Goal: Use online tool/utility: Utilize a website feature to perform a specific function

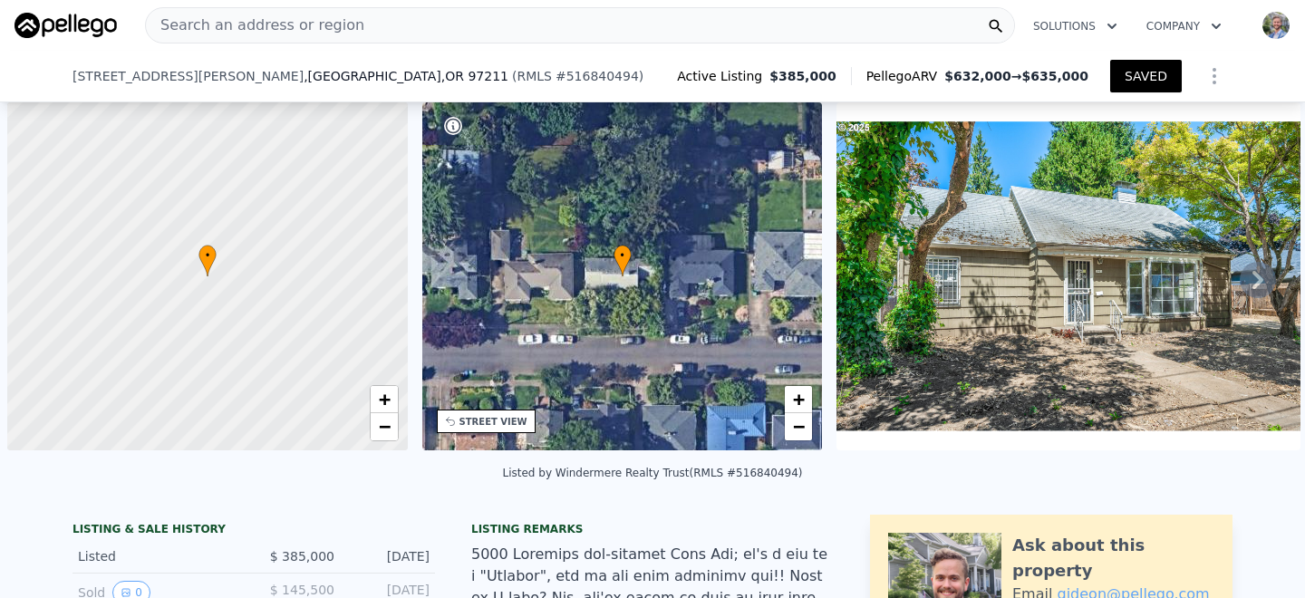
scroll to position [0, 7]
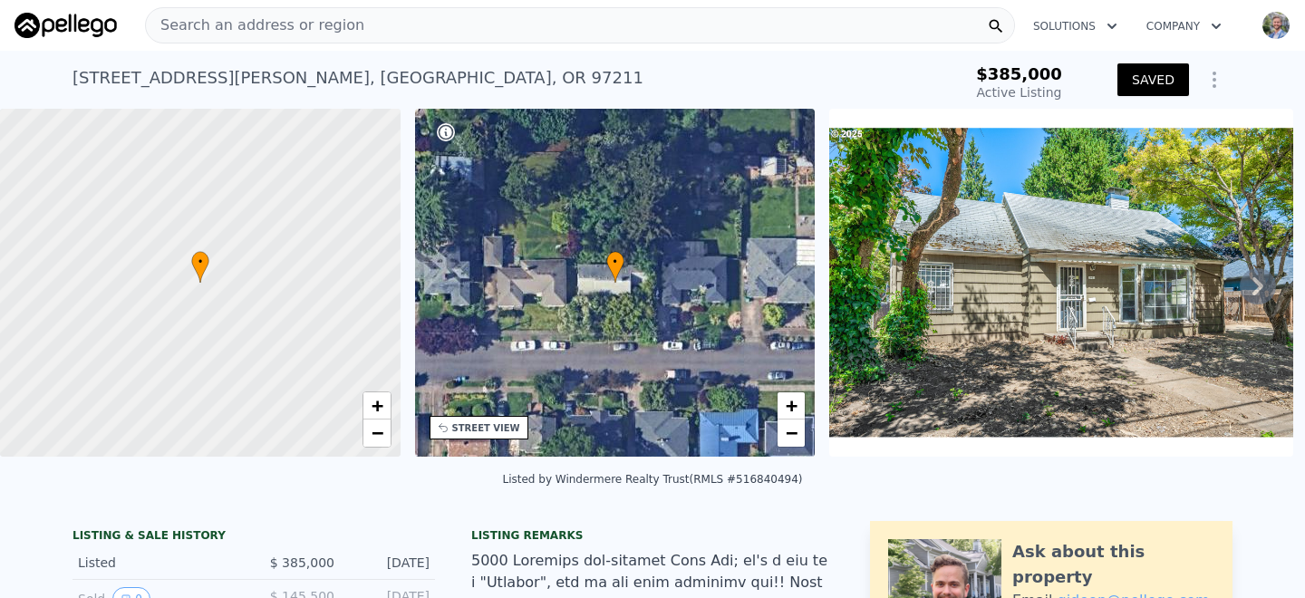
type input "$ 747,000"
type input "6"
type input "$ 0"
type input "$ 290,541"
click at [402, 25] on div "Search an address or region" at bounding box center [580, 25] width 870 height 36
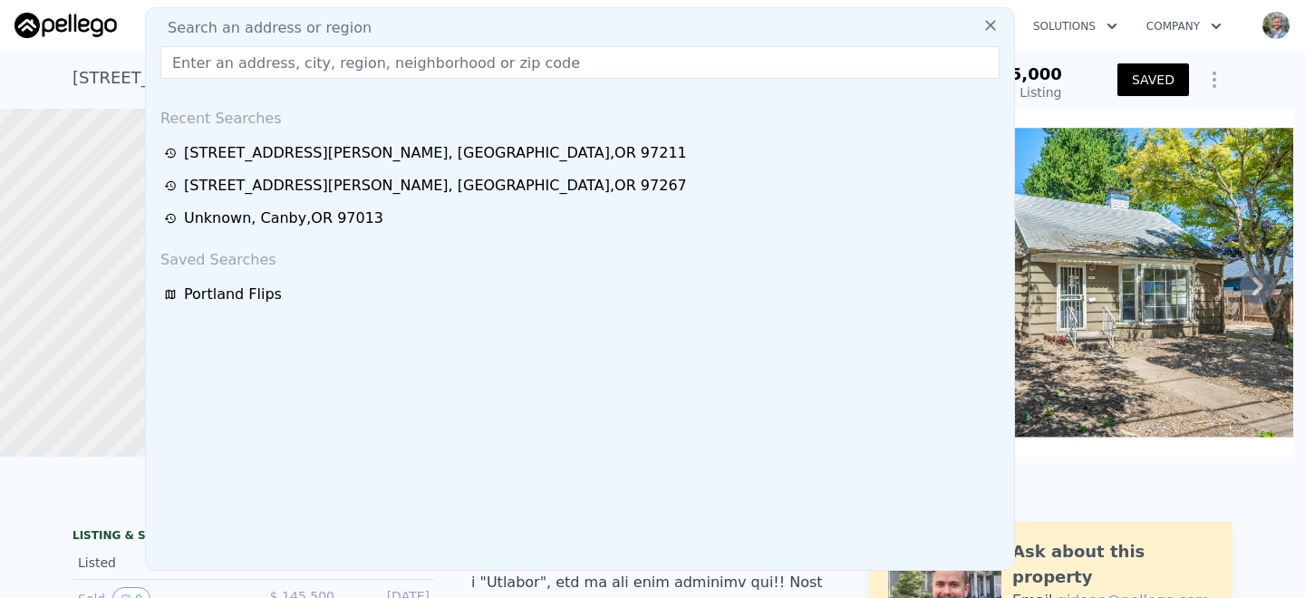
type input "[STREET_ADDRESS][PERSON_NAME]"
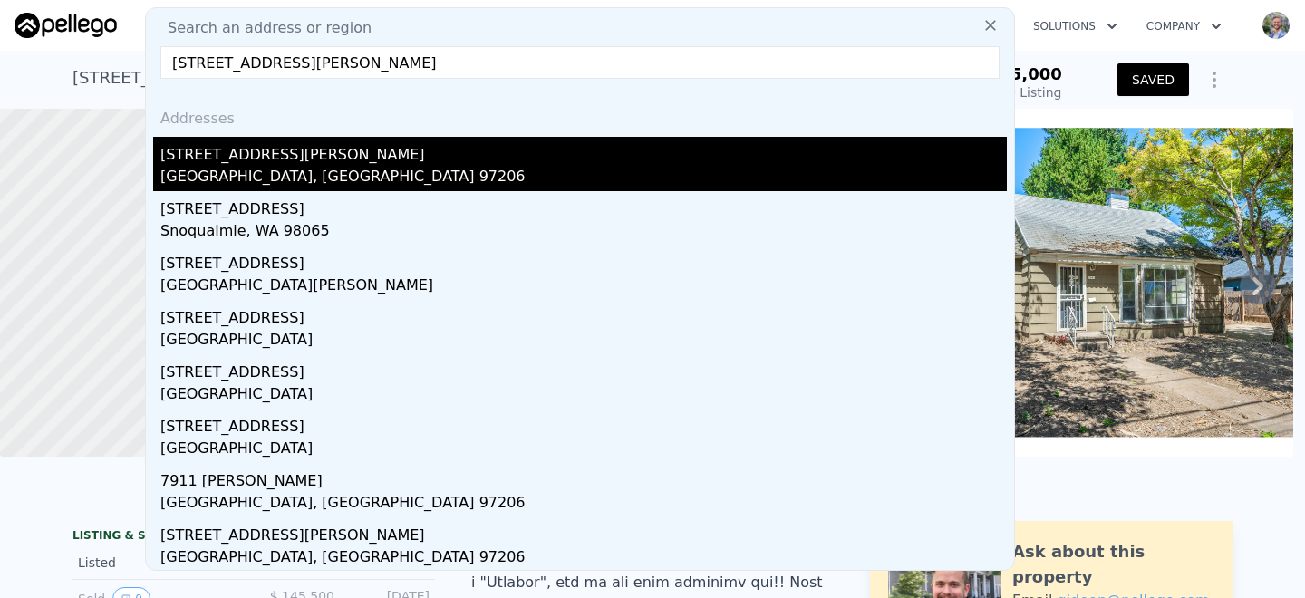
click at [240, 172] on div "[GEOGRAPHIC_DATA], [GEOGRAPHIC_DATA] 97206" at bounding box center [583, 178] width 846 height 25
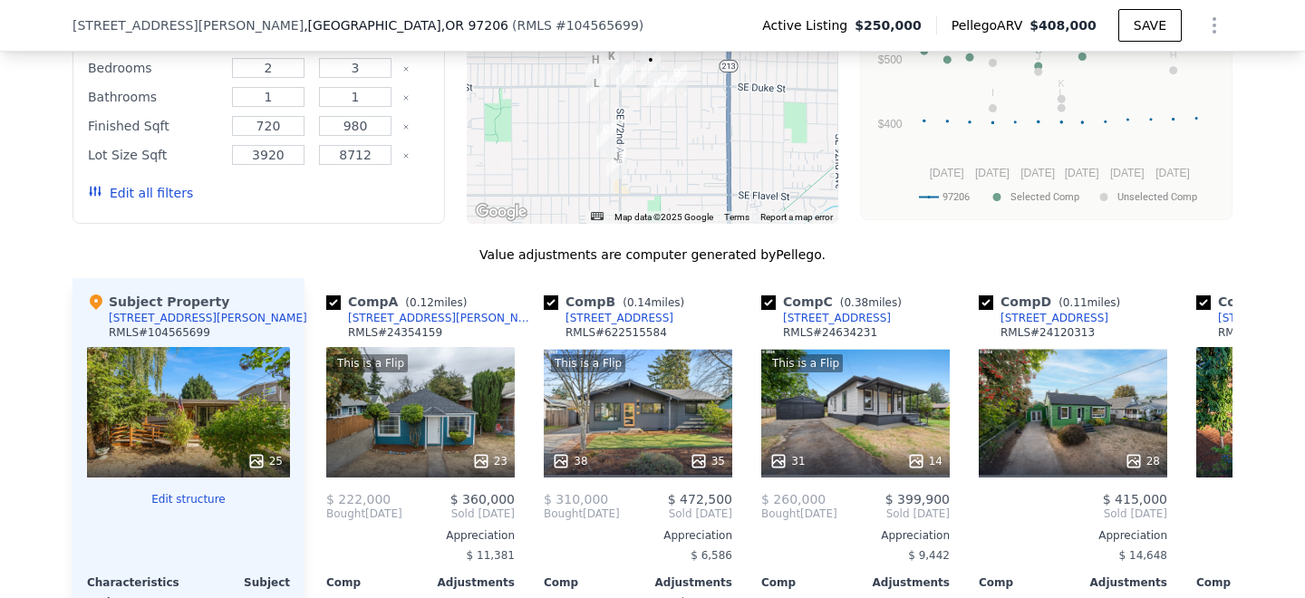
scroll to position [2068, 0]
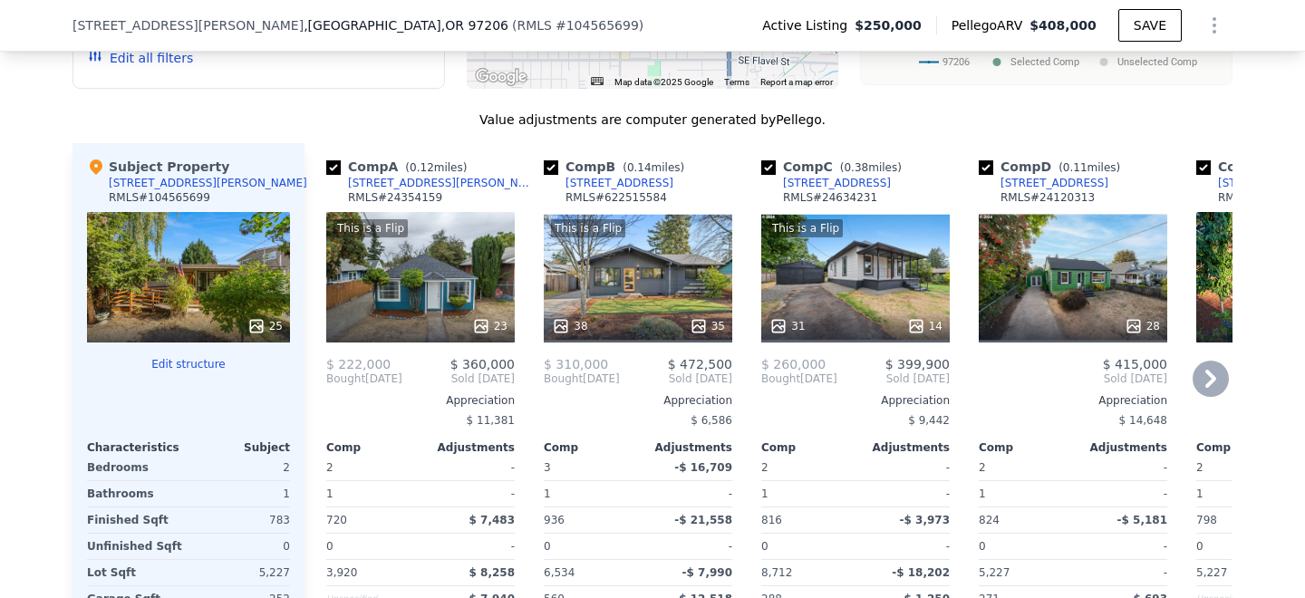
click at [876, 253] on div "This is a Flip 31 14" at bounding box center [855, 277] width 189 height 131
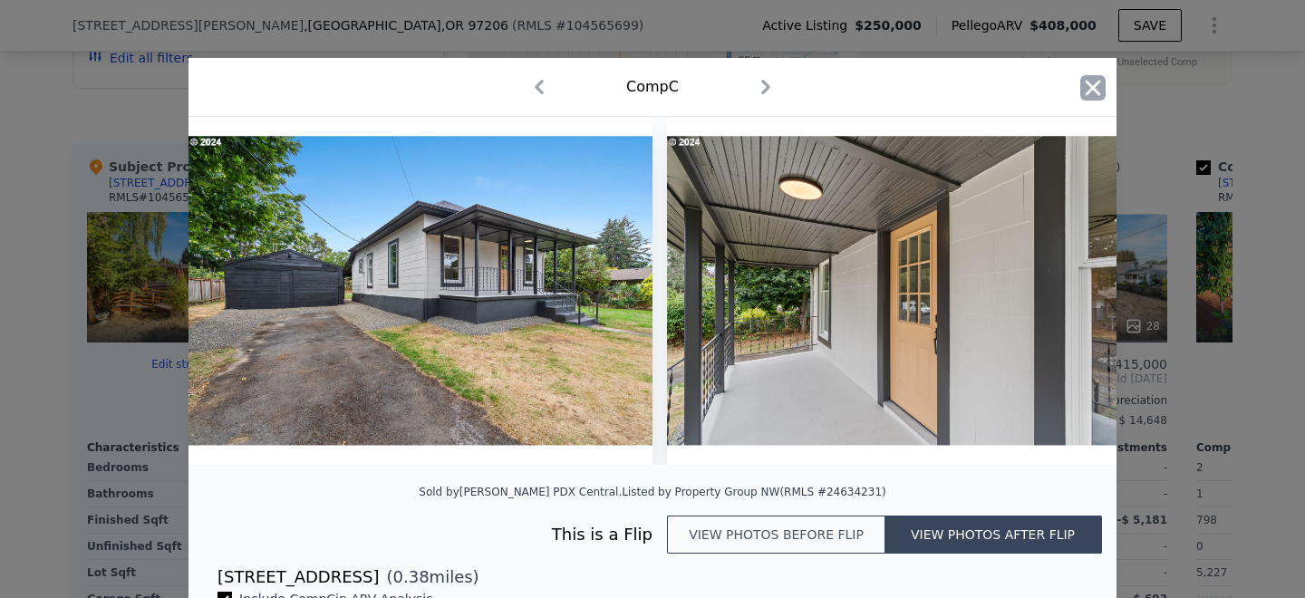
click at [1093, 83] on icon "button" at bounding box center [1092, 87] width 25 height 25
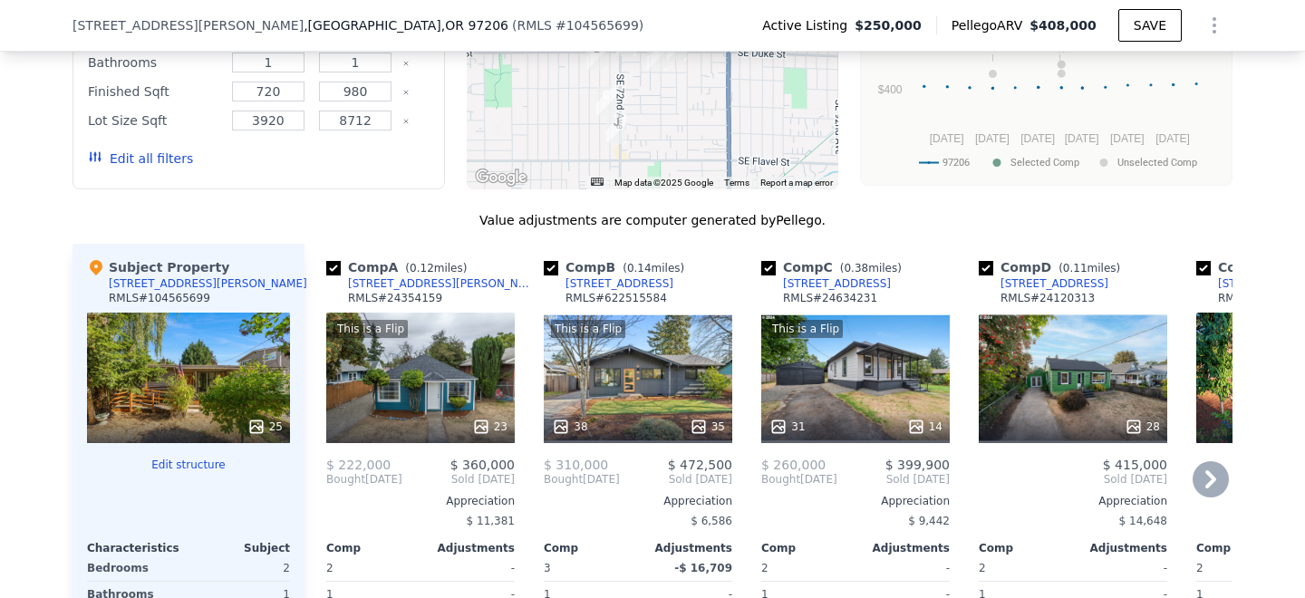
scroll to position [1985, 0]
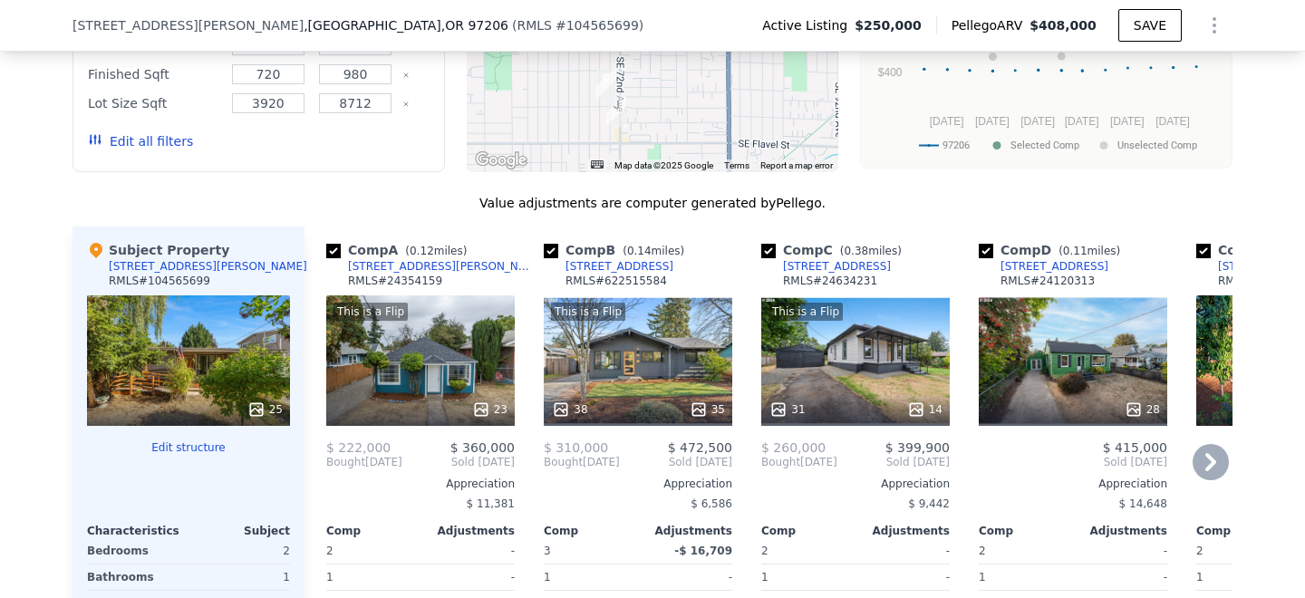
click at [404, 324] on div "This is a Flip 23" at bounding box center [420, 360] width 189 height 131
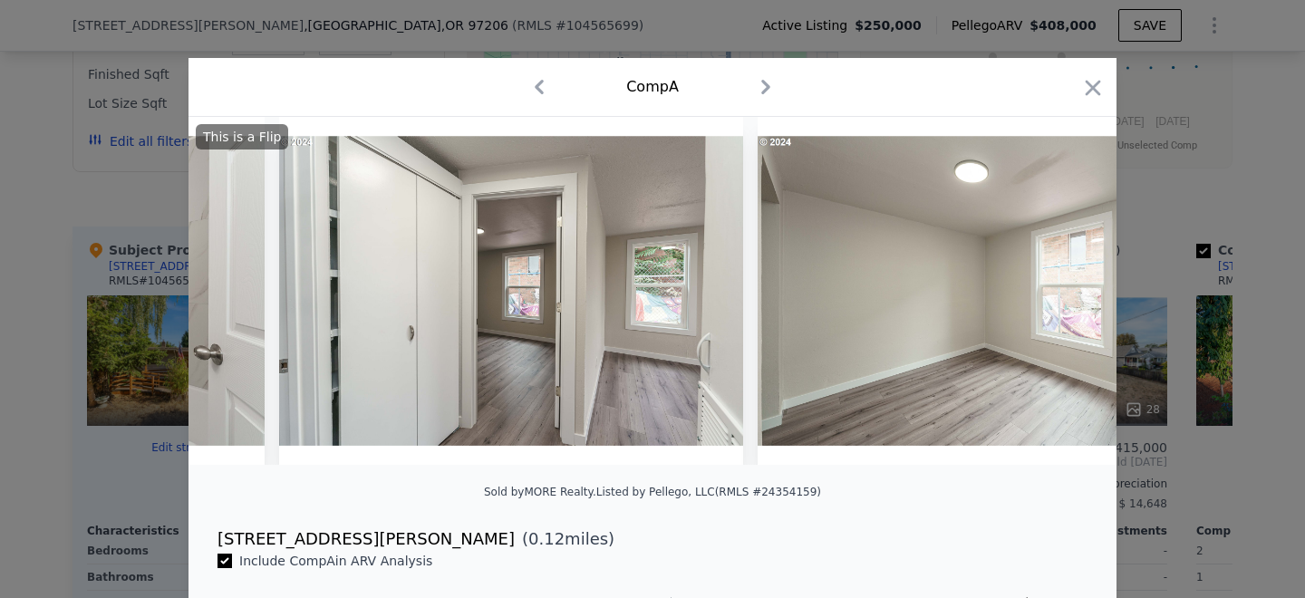
scroll to position [0, 6434]
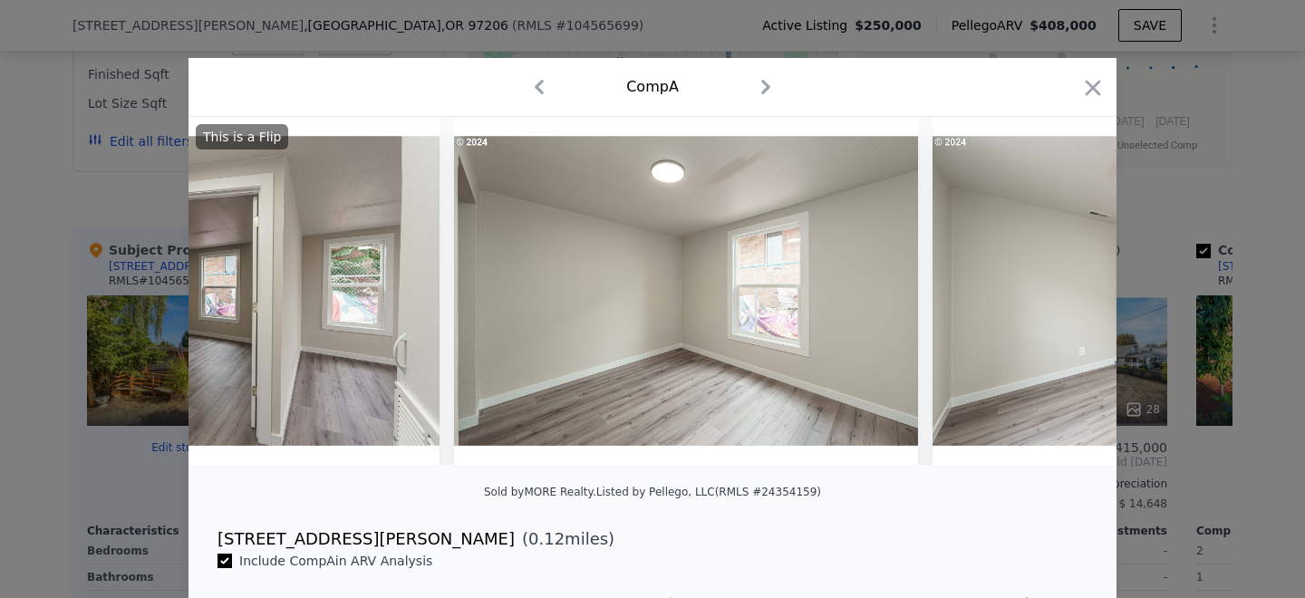
click at [1225, 193] on div at bounding box center [652, 299] width 1305 height 598
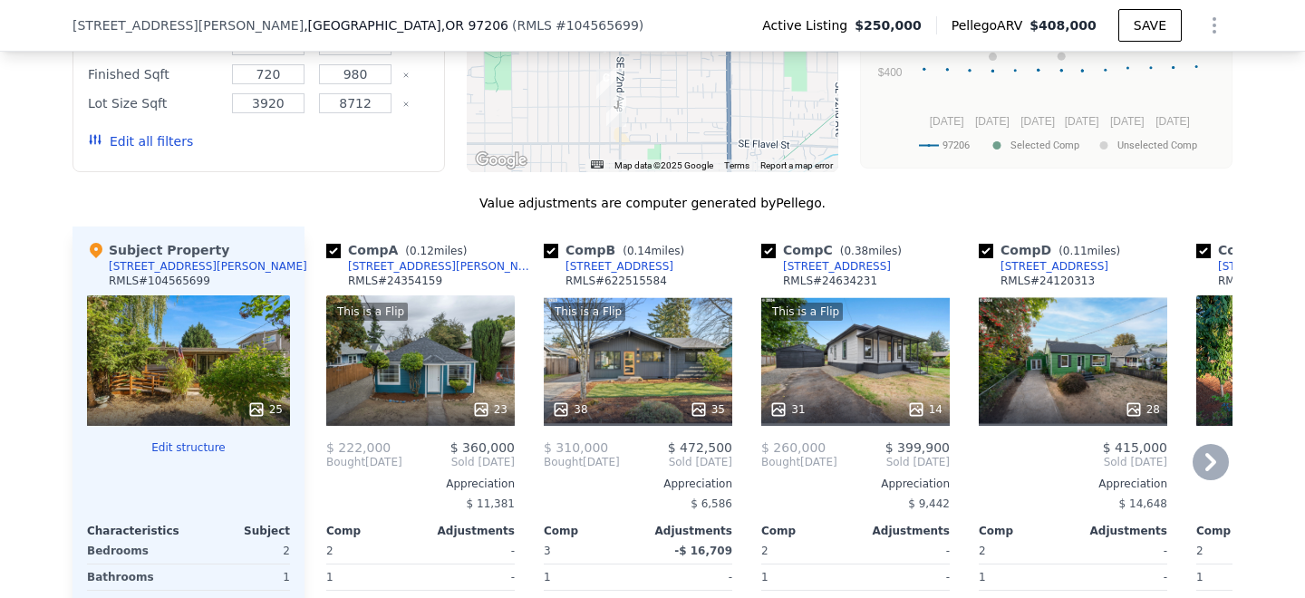
click at [873, 346] on div "This is a Flip 31 14" at bounding box center [855, 360] width 189 height 131
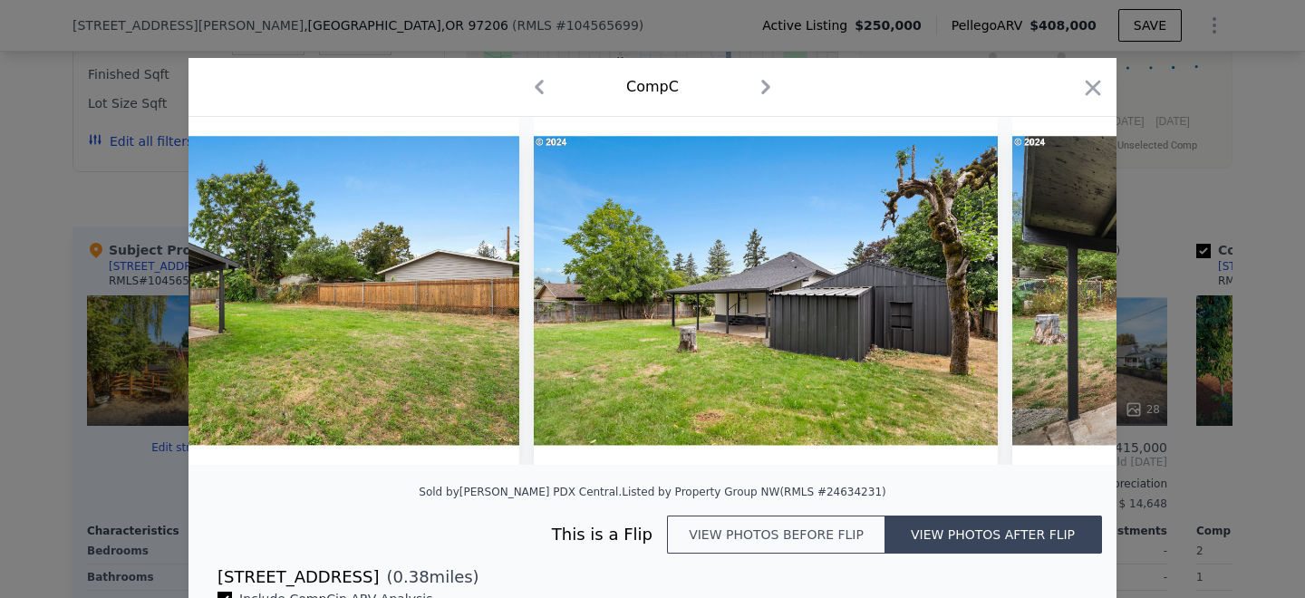
scroll to position [0, 5757]
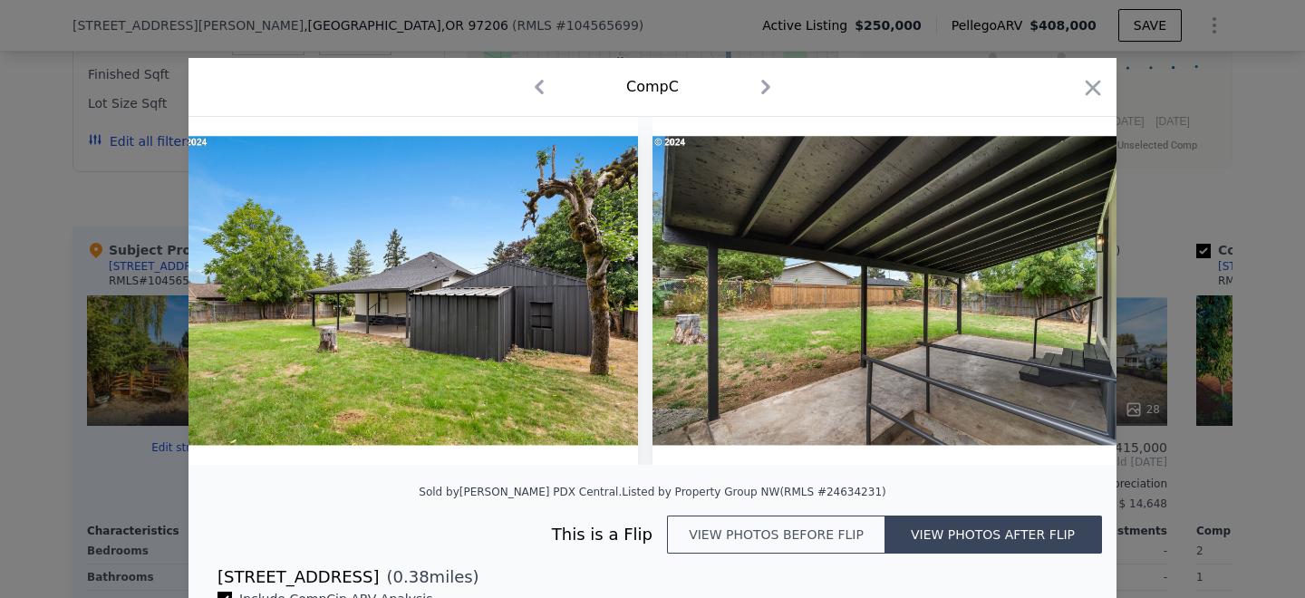
click at [1221, 231] on div at bounding box center [652, 299] width 1305 height 598
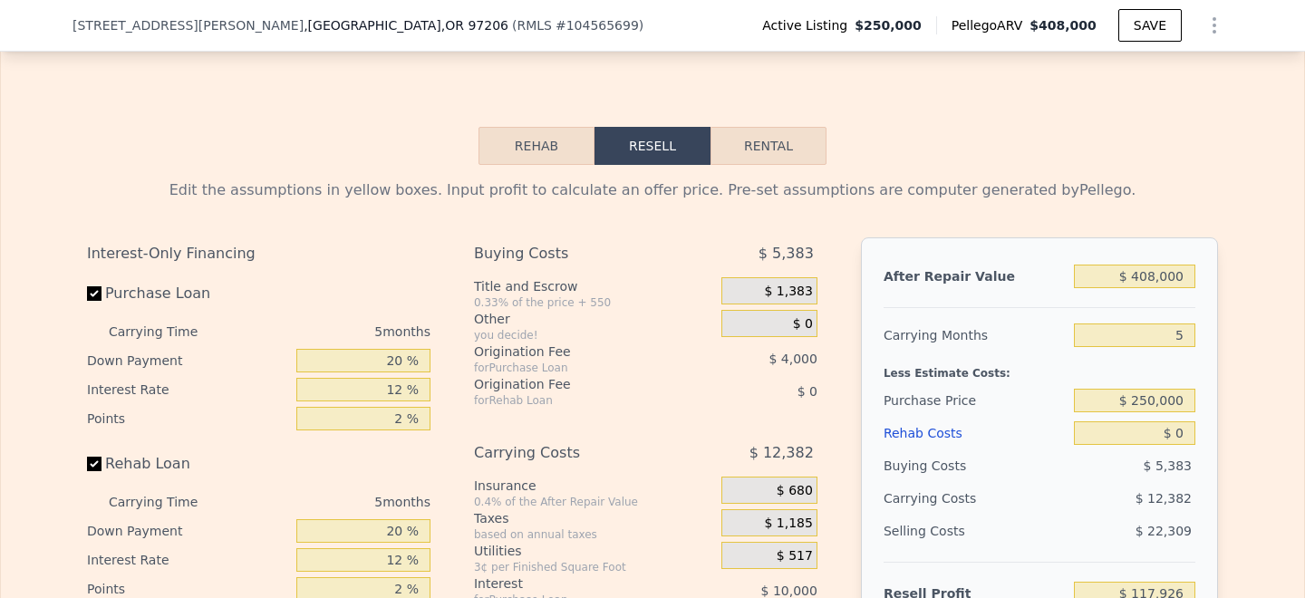
scroll to position [2860, 0]
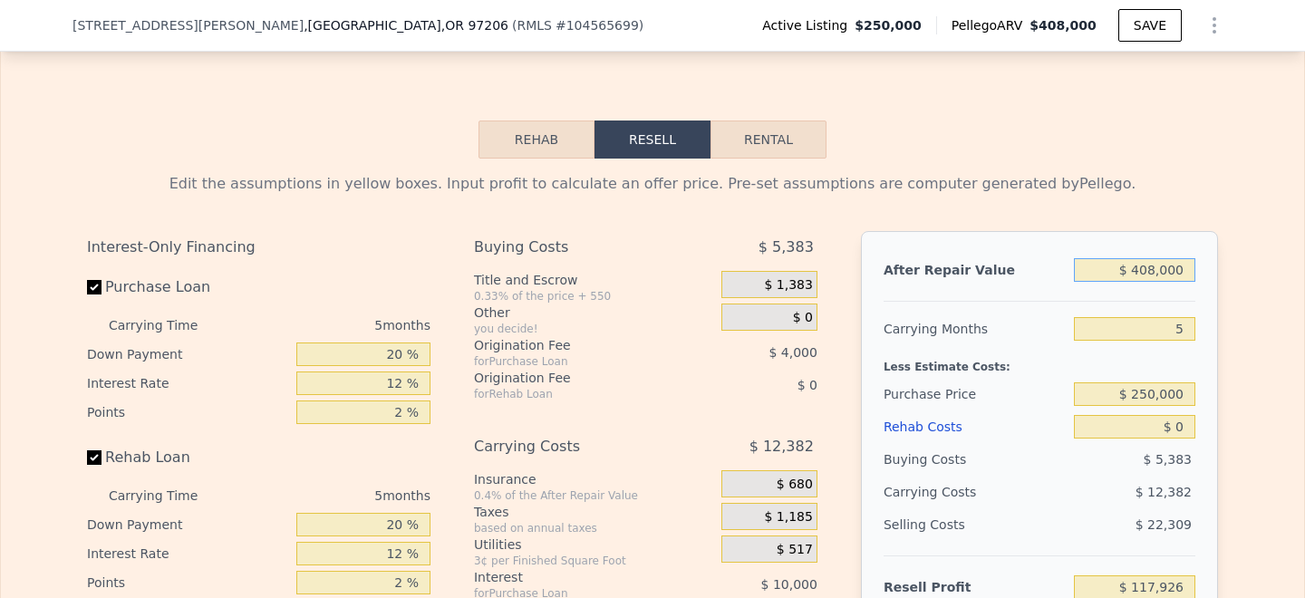
click at [1156, 258] on input "$ 408,000" at bounding box center [1134, 270] width 121 height 24
type input "$ 40,000"
type input "-$ 229,835"
type input "$ 4,000"
type input "-$ 263,855"
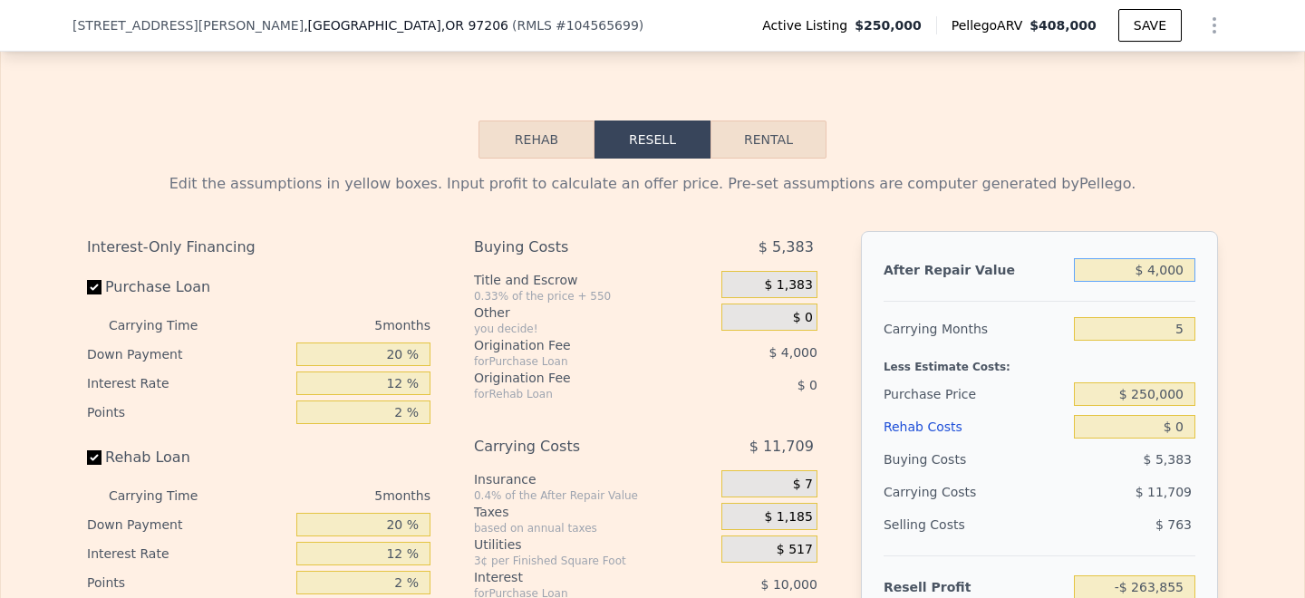
type input "$ 000"
type input "-$ 267,635"
type input "$ 3,000"
type input "-$ 264,800"
type input "$ 39,000"
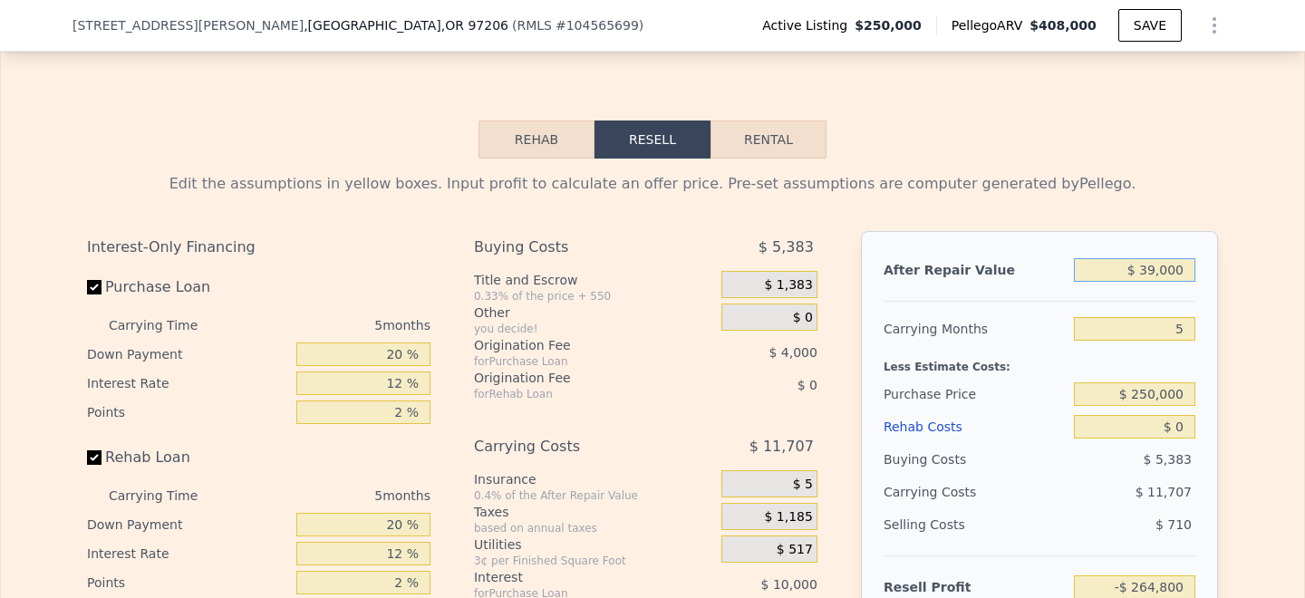
type input "-$ 230,780"
type input "$ 399,000"
type input "$ 109,421"
type input "$ 399,000"
click at [1206, 287] on div "After Repair Value $ 399,000 Carrying Months 5 Less Estimate Costs: Purchase Pr…" at bounding box center [1039, 483] width 357 height 504
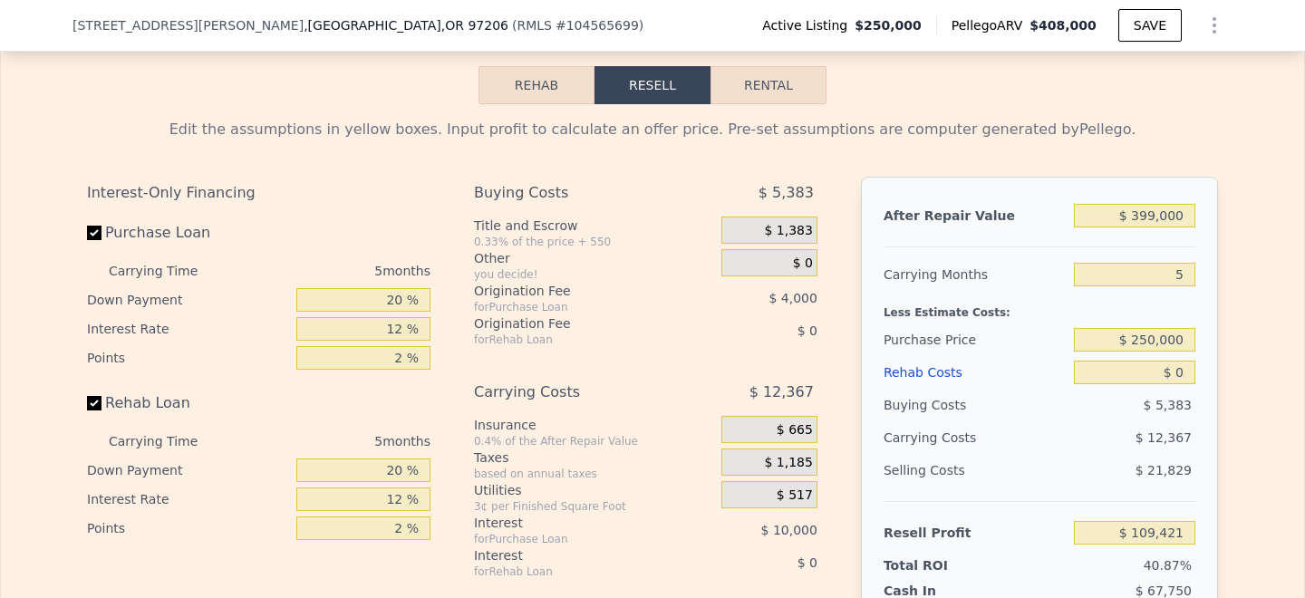
scroll to position [2935, 0]
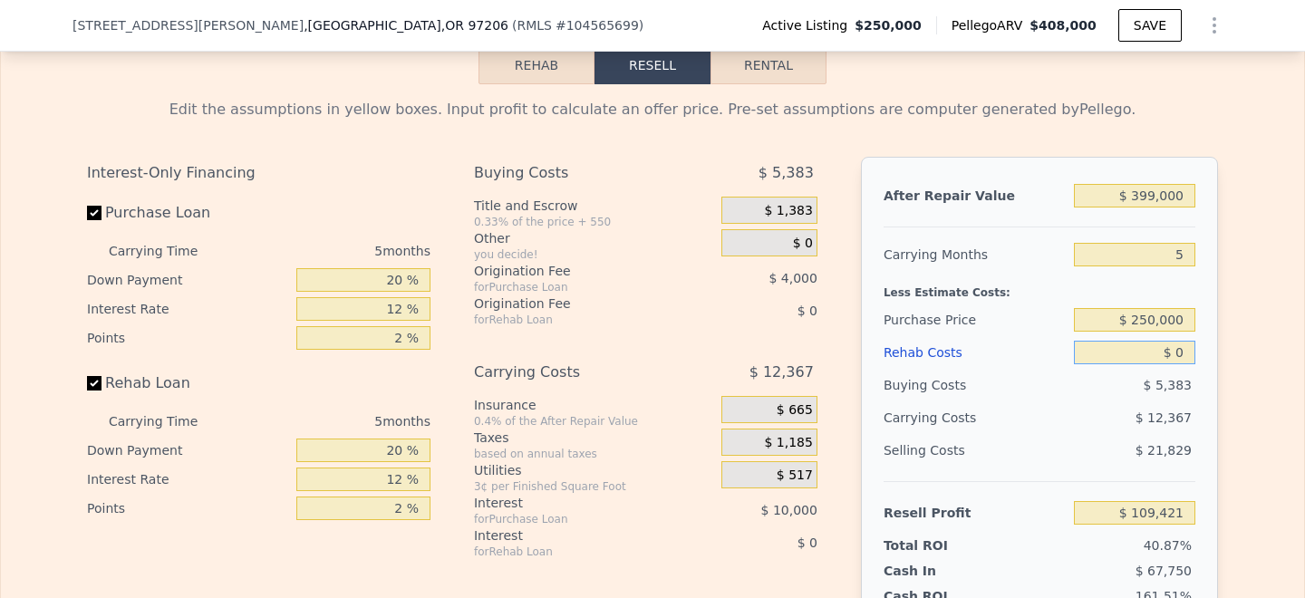
click at [1175, 341] on input "$ 0" at bounding box center [1134, 353] width 121 height 24
type input "$ 60"
type input "$ 109,360"
type input "$ 600"
type input "$ 108,786"
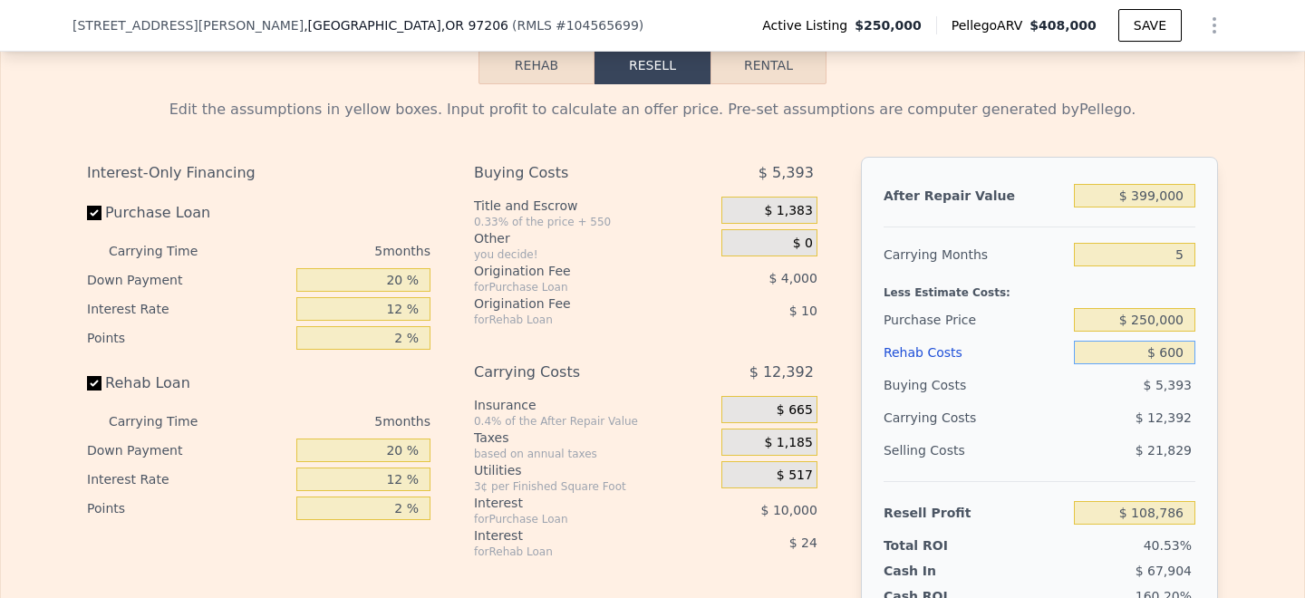
type input "$ 6,000"
type input "$ 103,085"
type input "$ 60,000"
type input "$ 46,061"
click at [1156, 341] on input "$ 60,000" at bounding box center [1134, 353] width 121 height 24
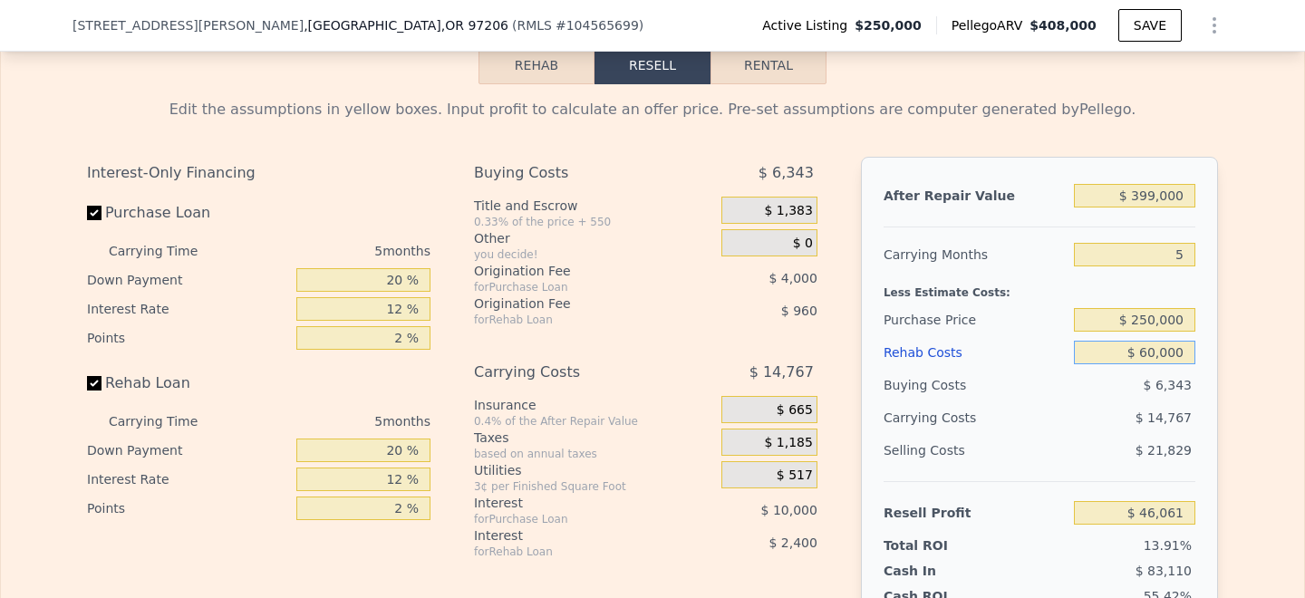
type input "$ 6,000"
type input "$ 103,085"
type input "$ 65,000"
type input "$ 40,781"
type input "$ 65,000"
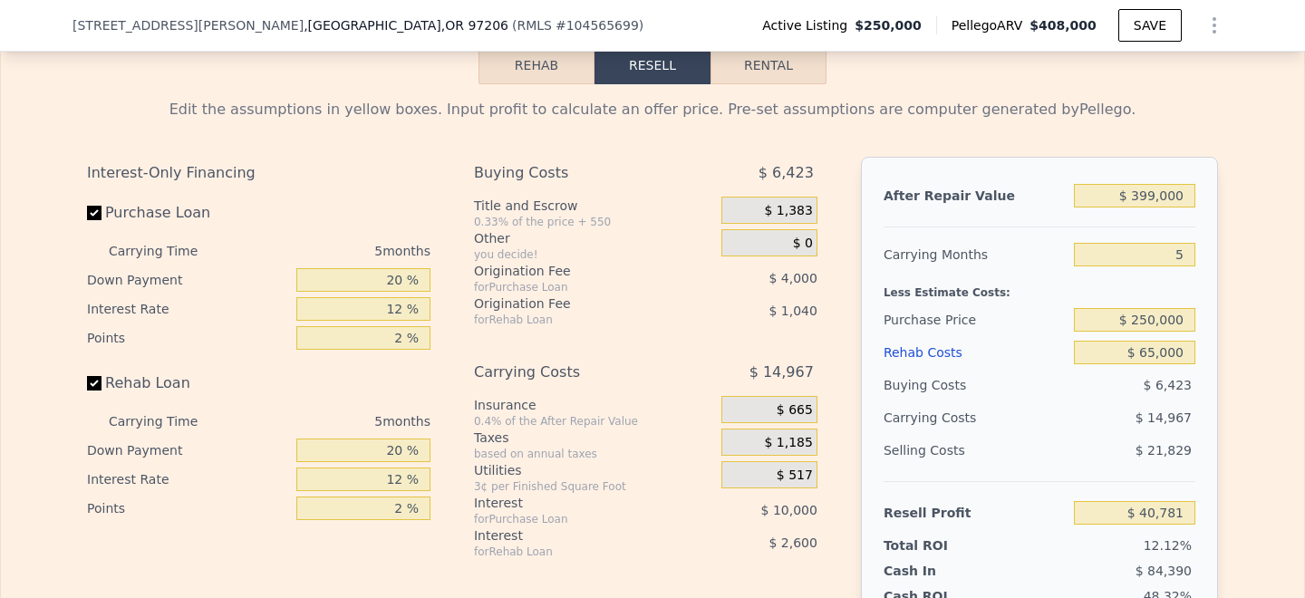
click at [1224, 337] on div "Edit the assumptions in yellow boxes. Input profit to calculate an offer price.…" at bounding box center [653, 421] width 1160 height 674
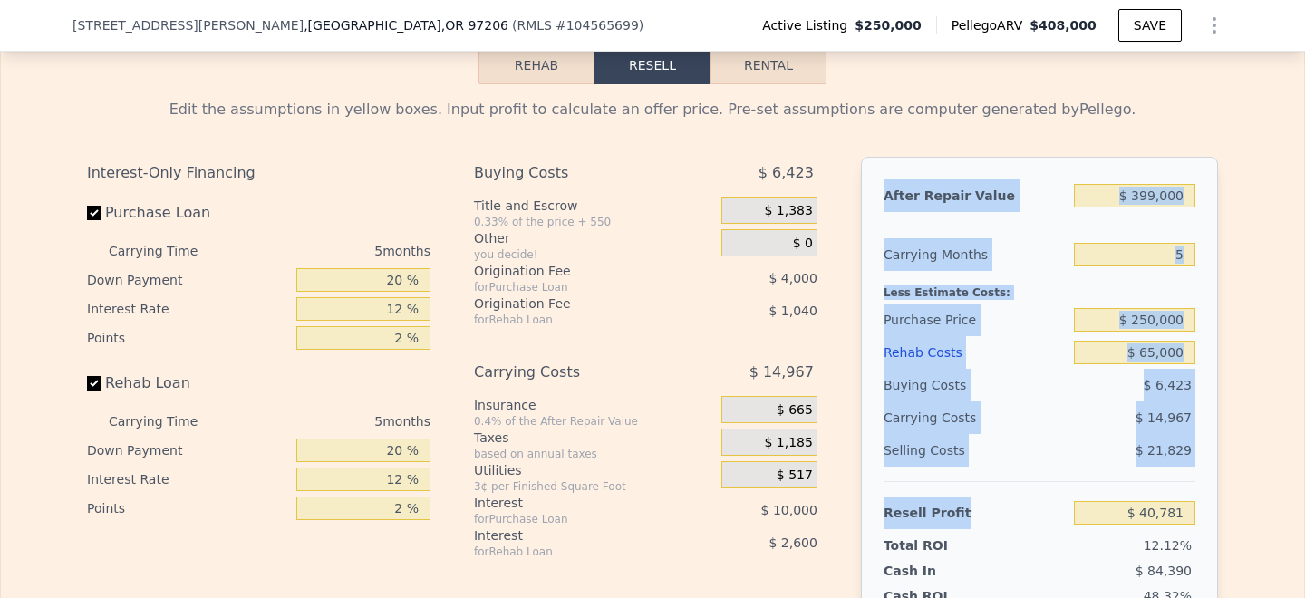
drag, startPoint x: 1198, startPoint y: 495, endPoint x: 885, endPoint y: 175, distance: 447.3
click at [885, 175] on div "After Repair Value $ 399,000 Carrying Months 5 Less Estimate Costs: Purchase Pr…" at bounding box center [1039, 409] width 357 height 504
copy div "After Repair Value Carrying Months Less Estimate Costs: Purchase Price Rehab Co…"
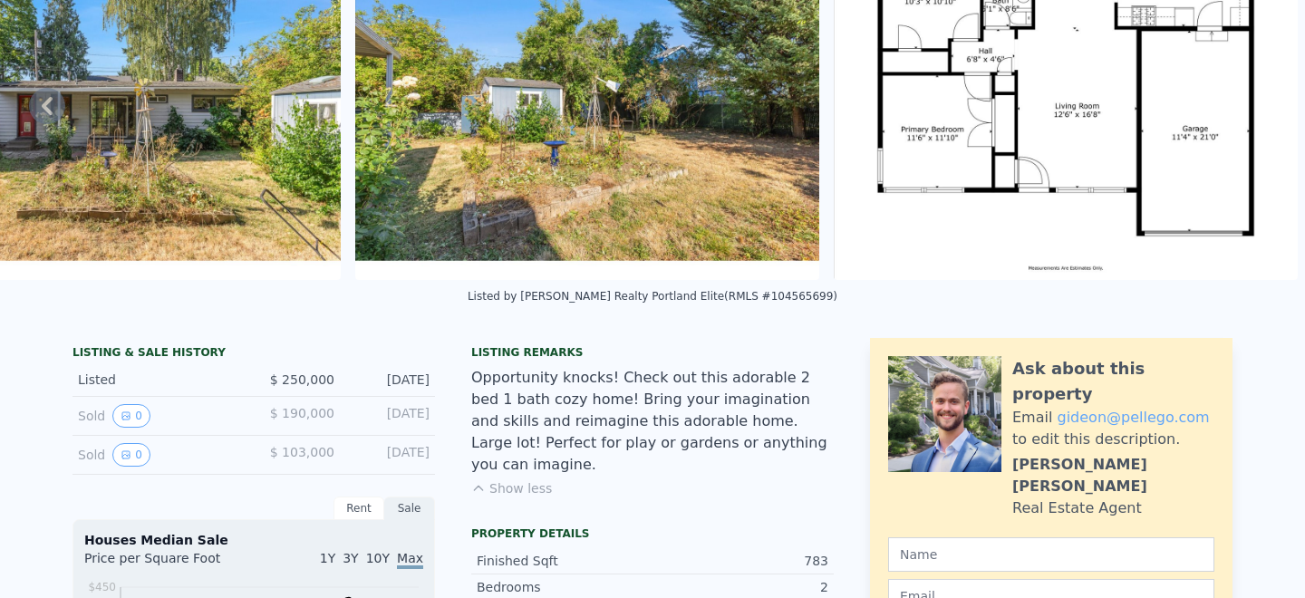
scroll to position [6, 0]
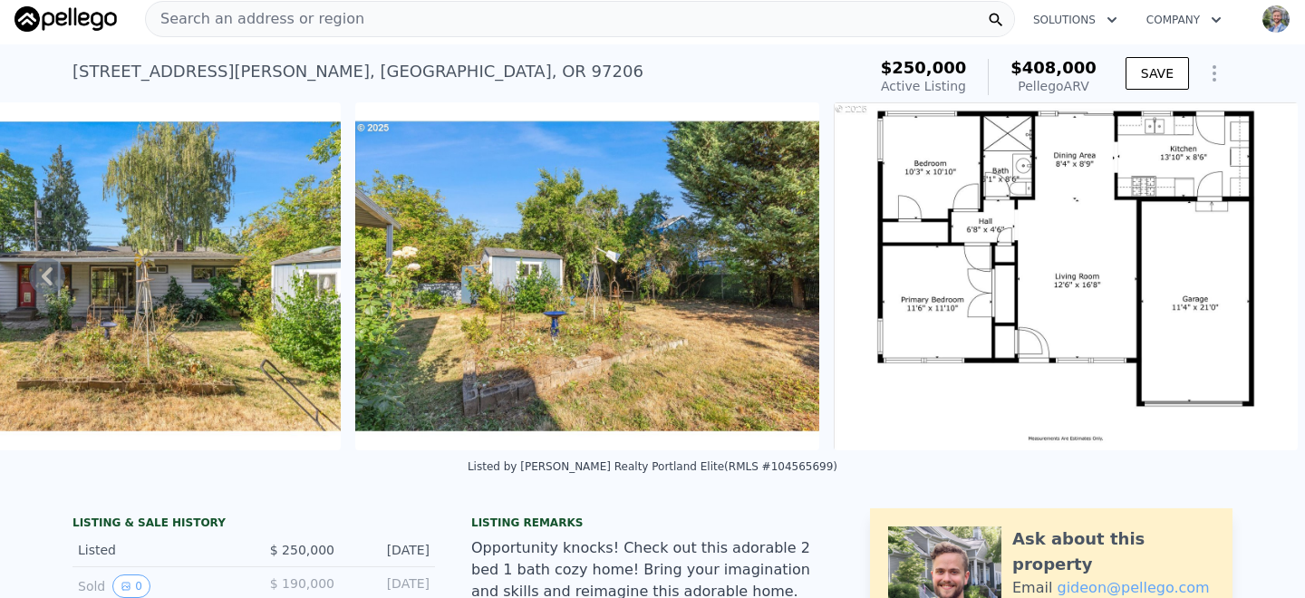
click at [1215, 75] on icon "Show Options" at bounding box center [1215, 74] width 22 height 22
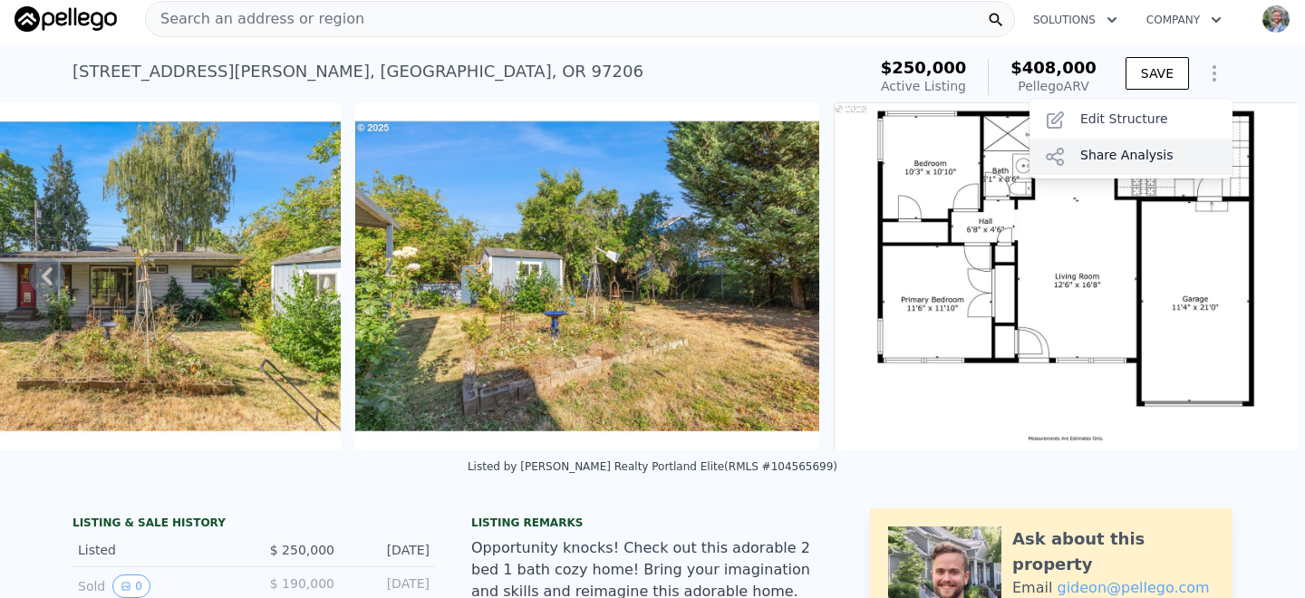
click at [1133, 149] on div "Share Analysis" at bounding box center [1131, 157] width 203 height 36
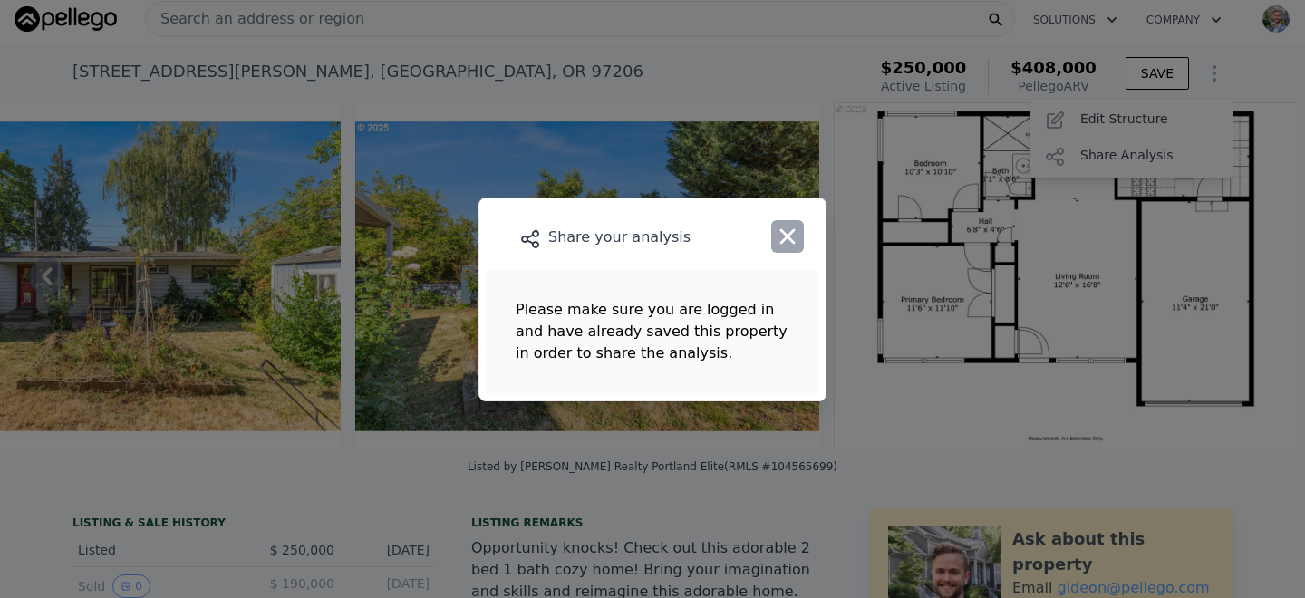
click at [784, 240] on icon "button" at bounding box center [787, 235] width 15 height 15
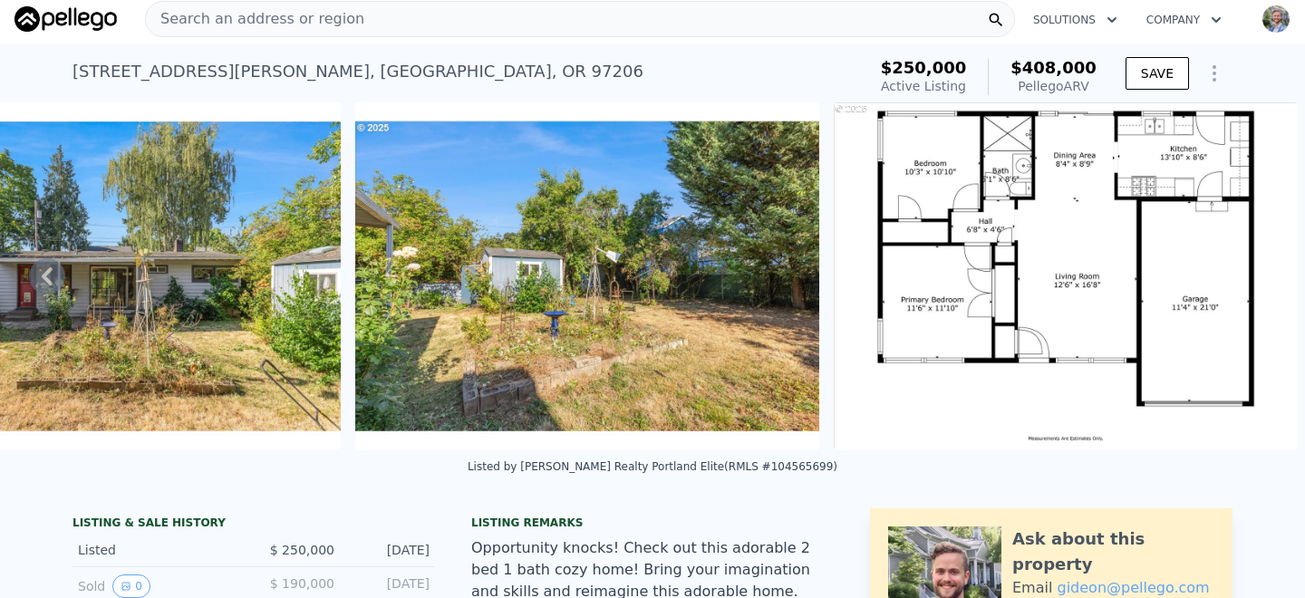
click at [1209, 68] on icon "Show Options" at bounding box center [1215, 74] width 22 height 22
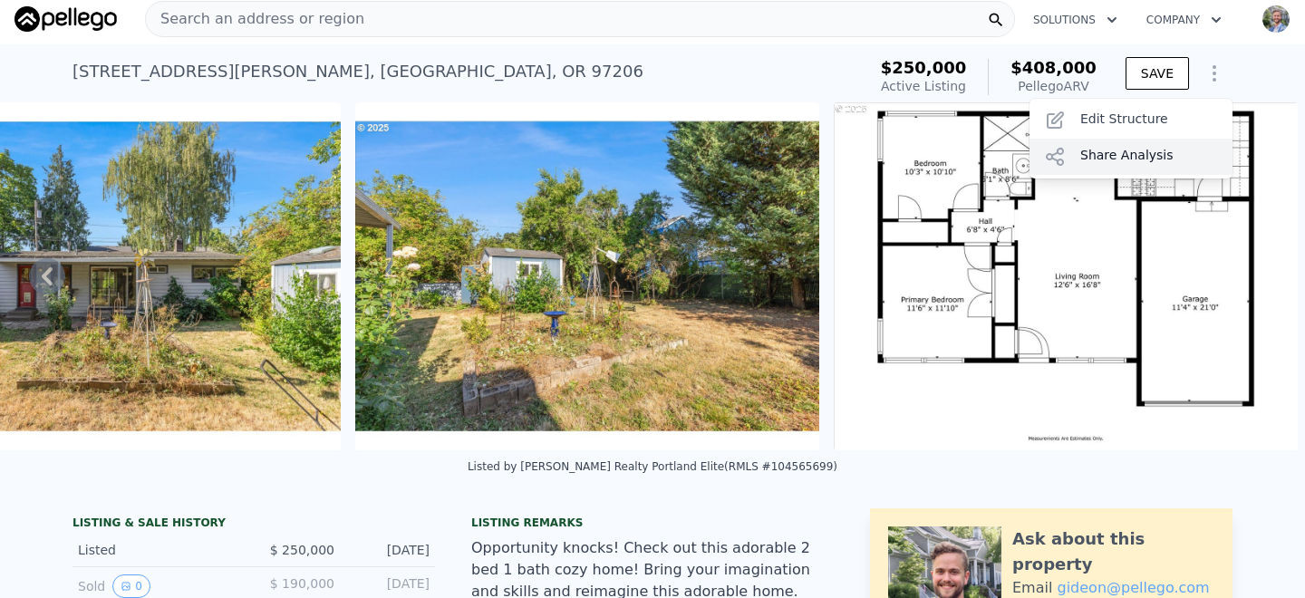
click at [1107, 153] on div "Share Analysis" at bounding box center [1131, 157] width 203 height 36
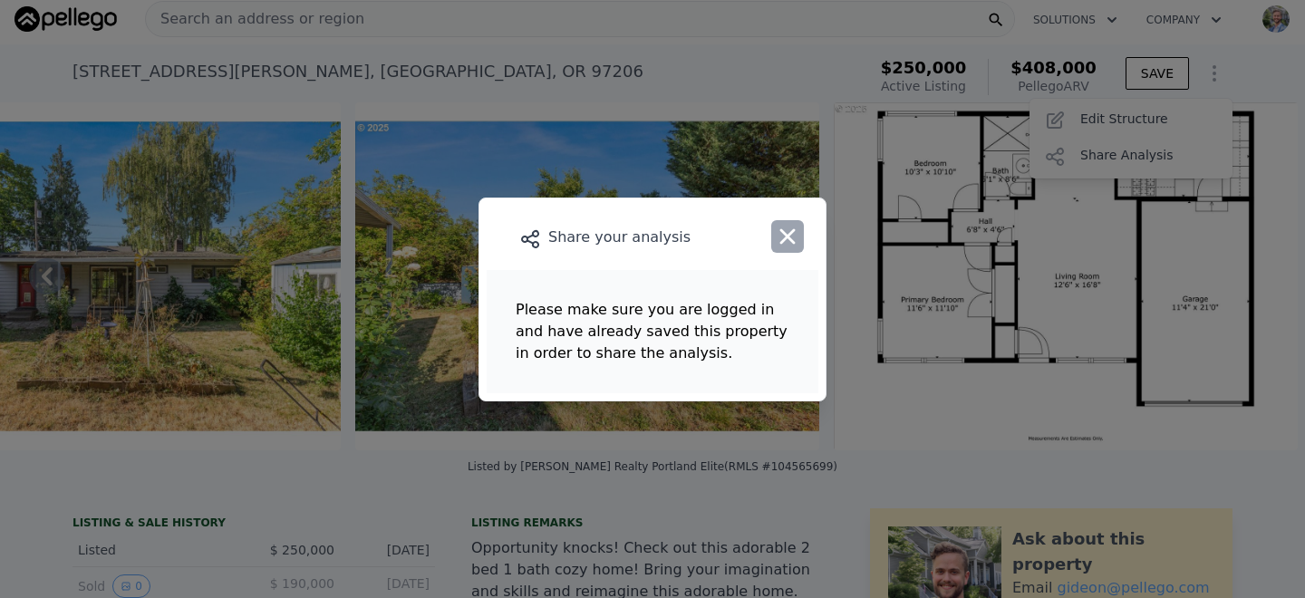
click at [785, 242] on icon "button" at bounding box center [787, 236] width 25 height 25
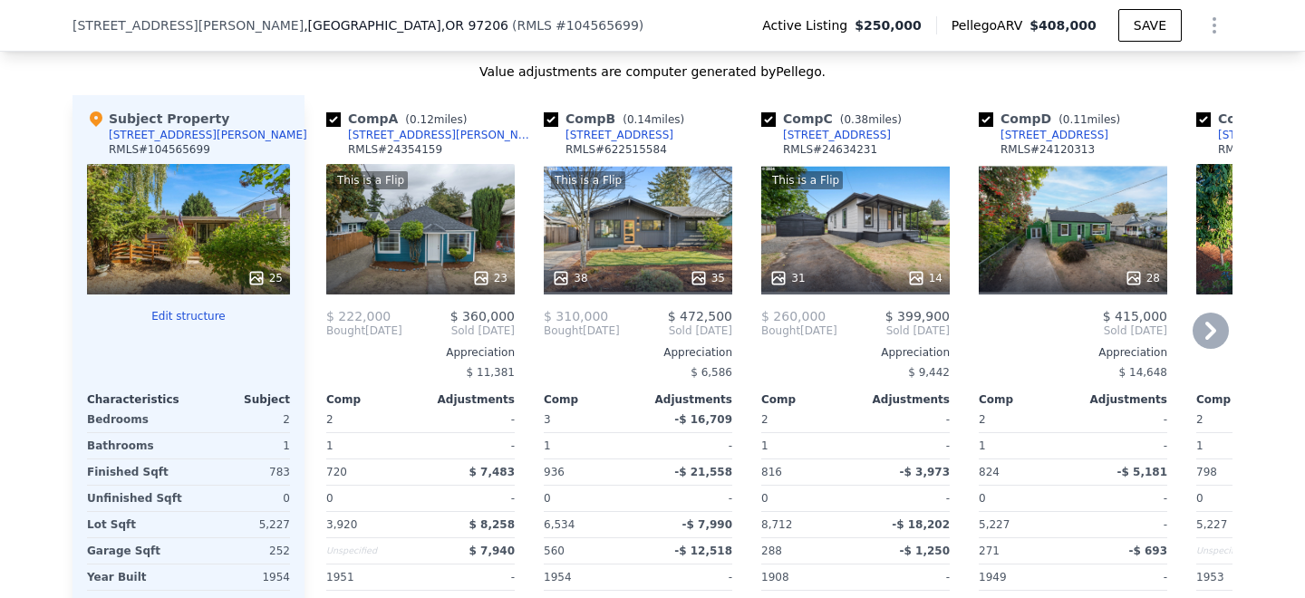
scroll to position [2112, 0]
